Goal: Check status: Check status

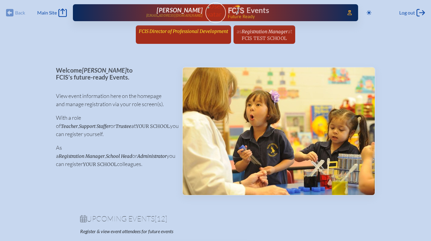
click at [206, 33] on span "FCIS Director of Professional Development" at bounding box center [183, 31] width 89 height 6
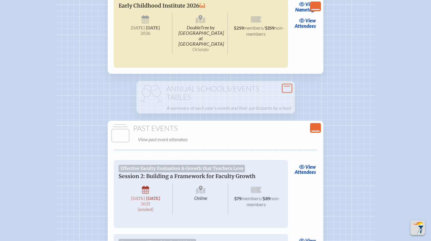
scroll to position [1083, 0]
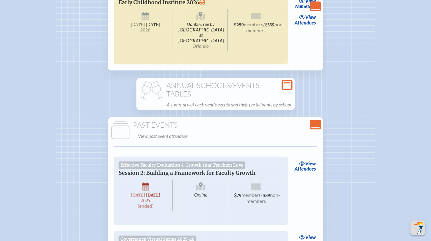
click at [247, 98] on h1 "Annual Schools/Events Tables" at bounding box center [216, 89] width 154 height 17
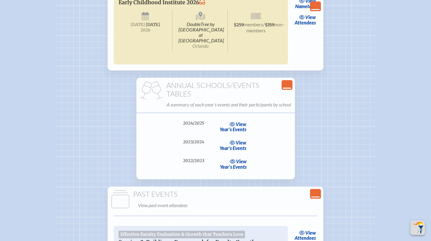
click at [287, 89] on icon "Close Console" at bounding box center [287, 85] width 8 height 8
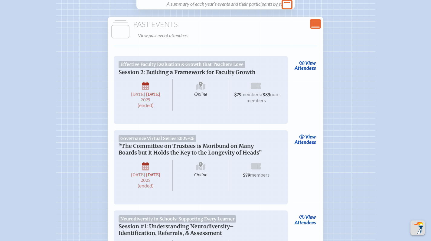
scroll to position [1192, 0]
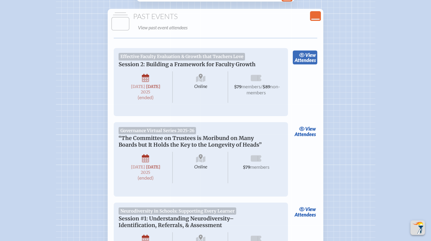
click at [312, 64] on link "view Attendees" at bounding box center [305, 58] width 25 height 14
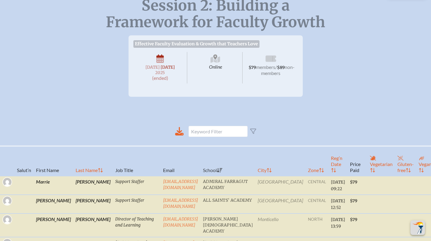
scroll to position [29, 0]
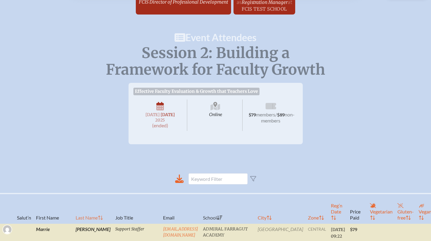
click at [73, 223] on th "Last Name" at bounding box center [93, 209] width 40 height 30
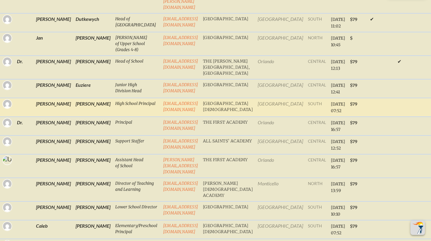
scroll to position [0, 0]
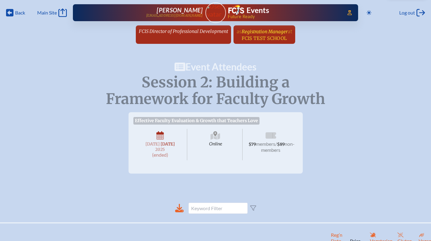
click at [273, 32] on span "Registration Manager" at bounding box center [265, 32] width 46 height 6
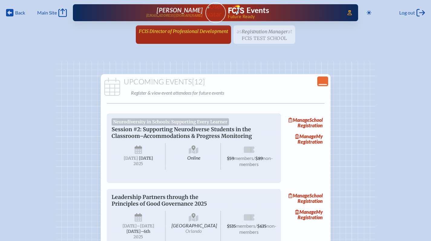
click at [183, 30] on span "FCIS Director of Professional Development" at bounding box center [183, 31] width 89 height 6
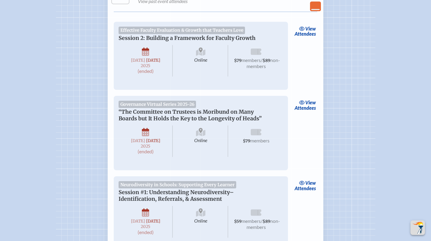
scroll to position [1313, 0]
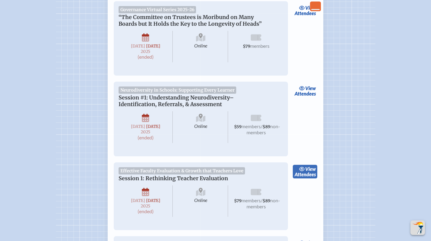
click at [309, 179] on link "view Attendees" at bounding box center [305, 172] width 25 height 14
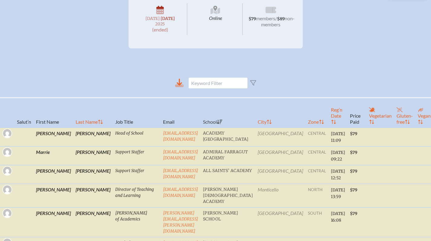
scroll to position [153, 0]
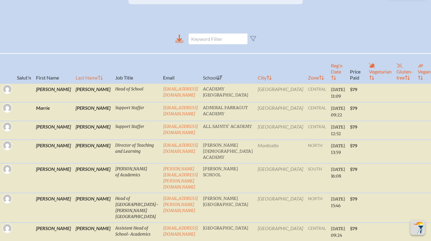
click at [73, 79] on th "Last Name" at bounding box center [93, 69] width 40 height 30
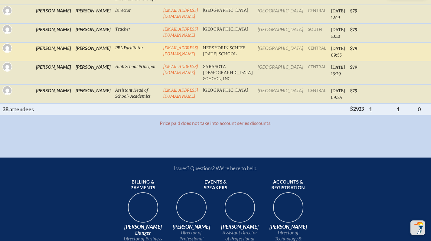
scroll to position [905, 0]
